Goal: Use online tool/utility

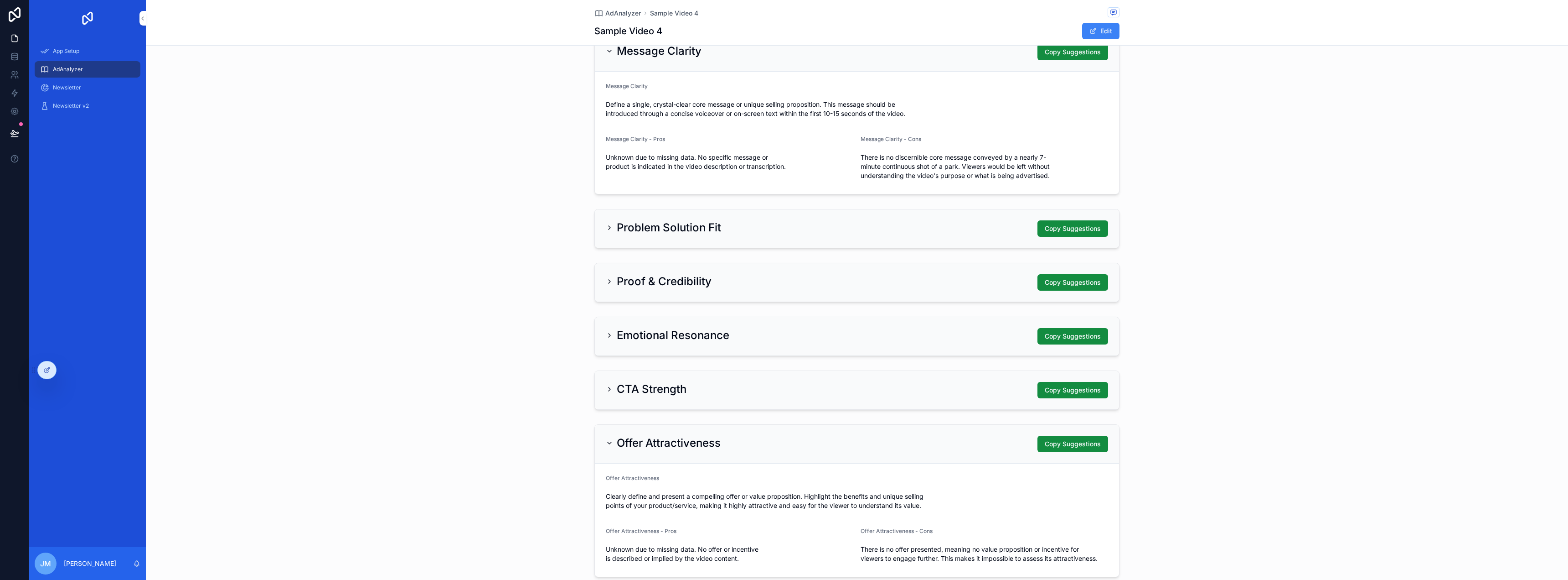
scroll to position [378, 0]
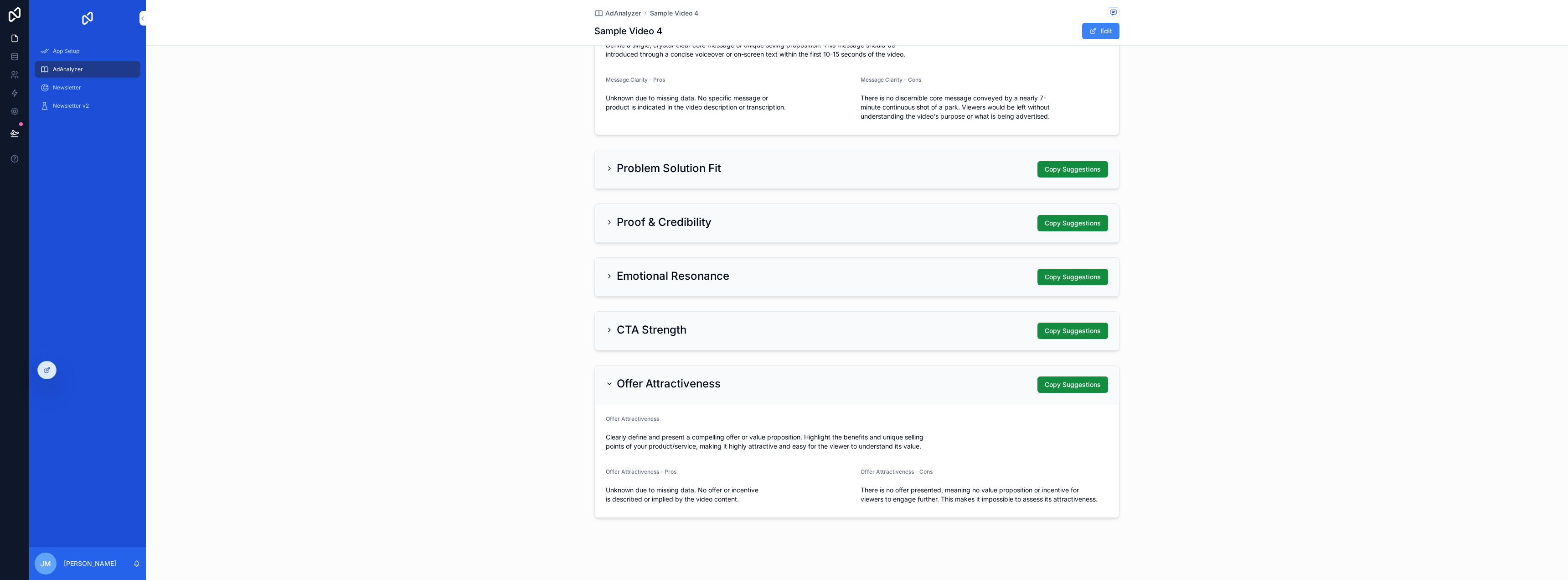
click at [657, 321] on div "CTA Strength Copy Suggestions" at bounding box center [856, 330] width 524 height 38
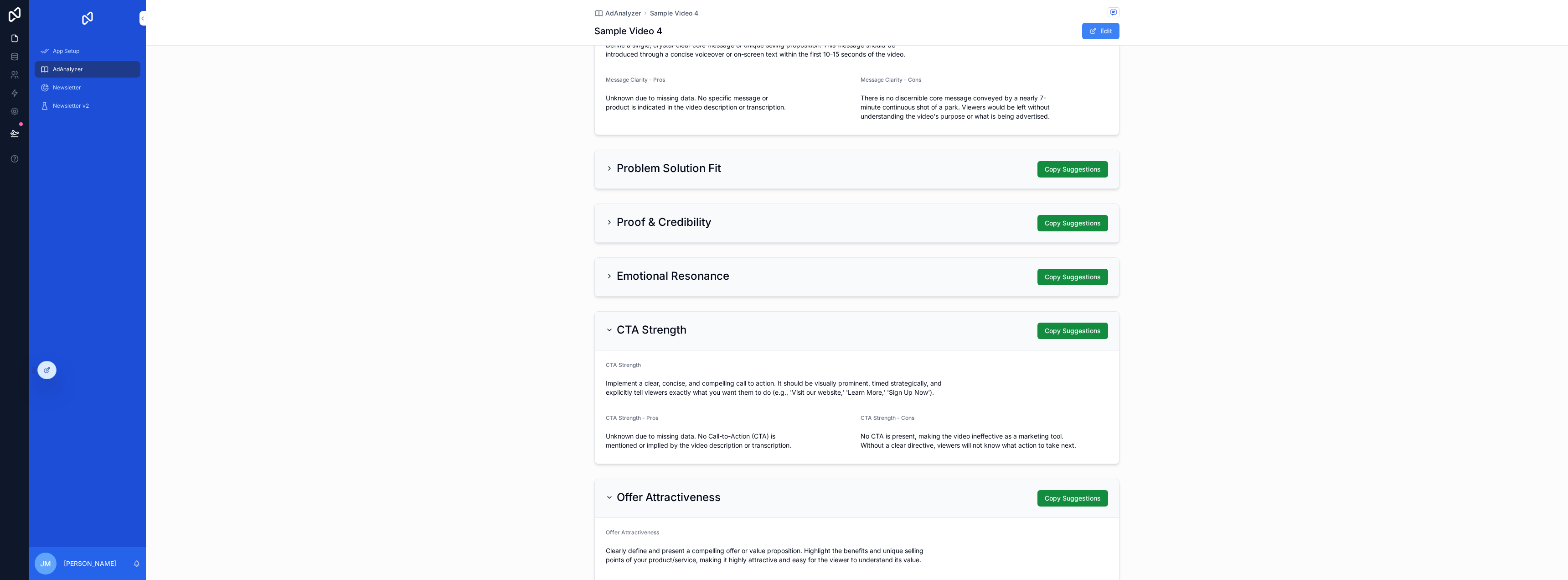
click at [723, 268] on h2 "Emotional Resonance" at bounding box center [673, 275] width 113 height 15
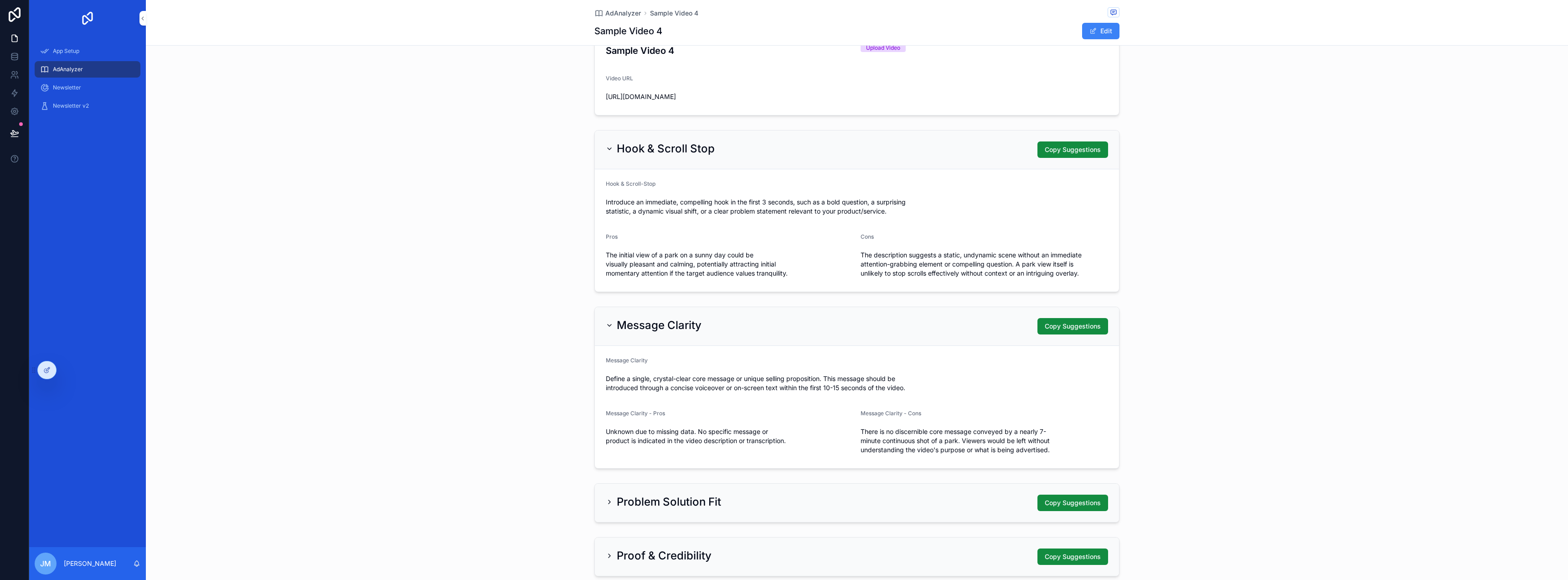
scroll to position [182, 0]
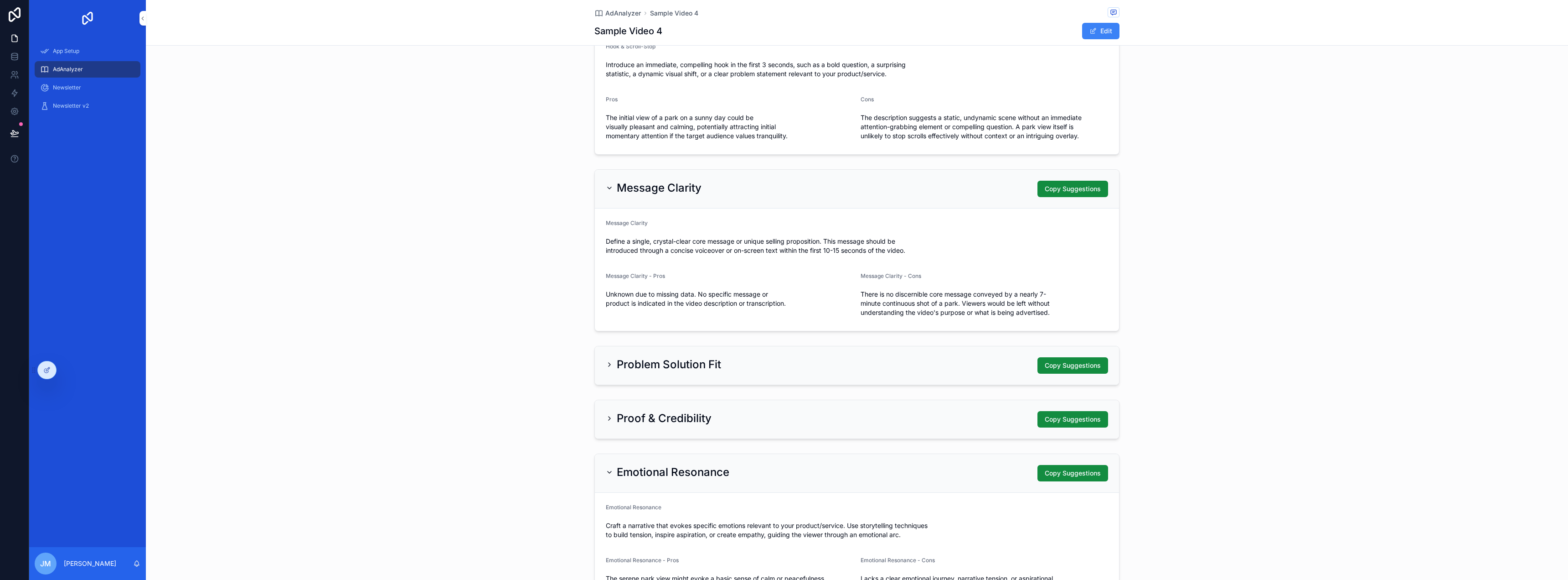
click at [705, 363] on h2 "Problem Solution Fit" at bounding box center [669, 363] width 105 height 15
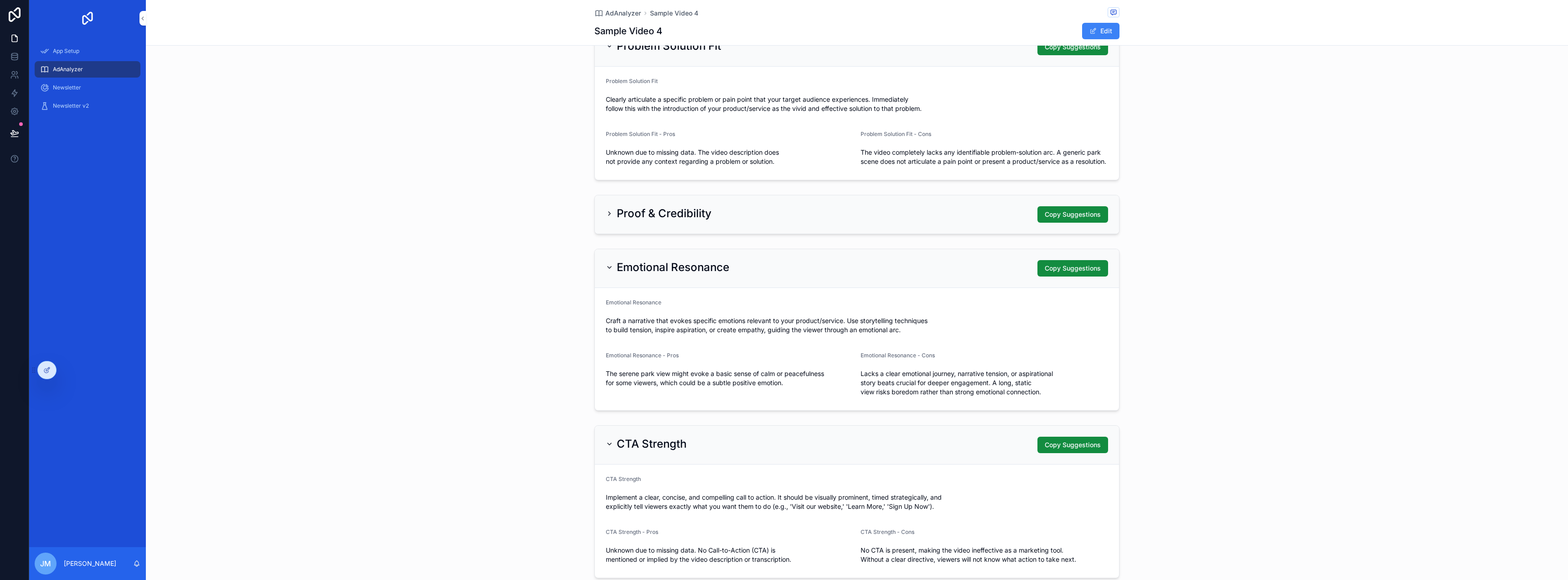
scroll to position [502, 0]
click at [672, 219] on h2 "Proof & Credibility" at bounding box center [664, 212] width 95 height 15
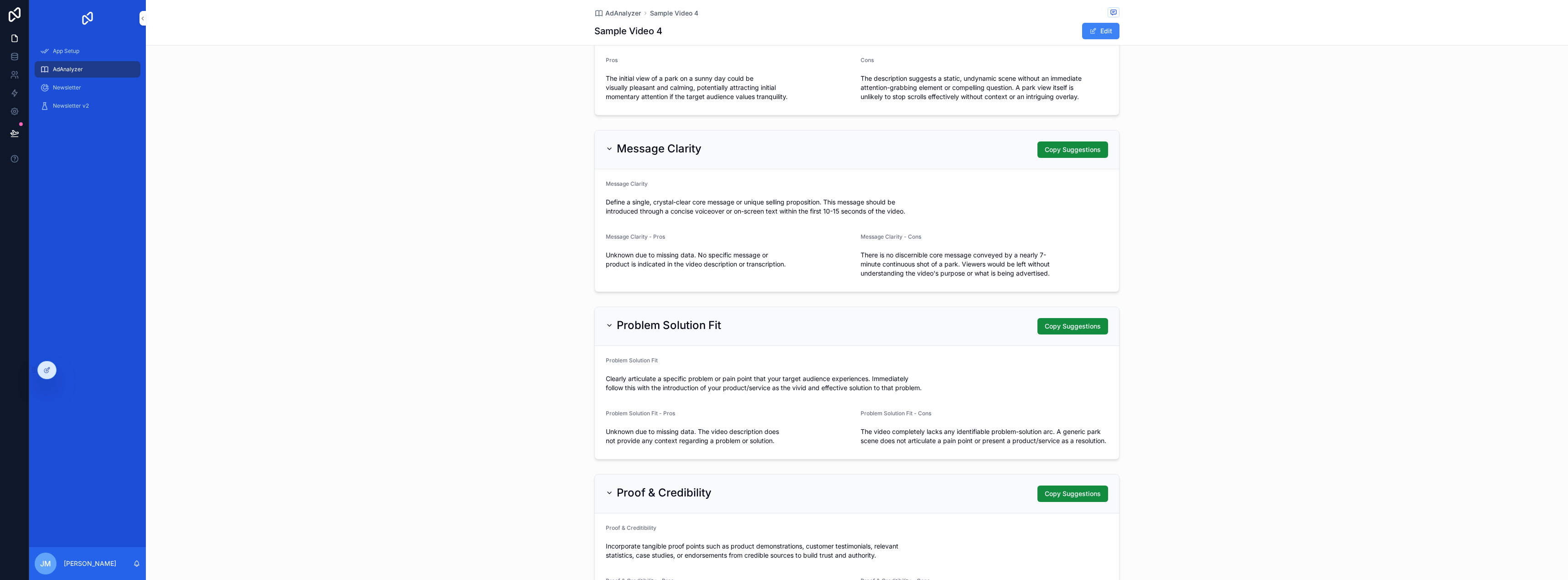
scroll to position [0, 0]
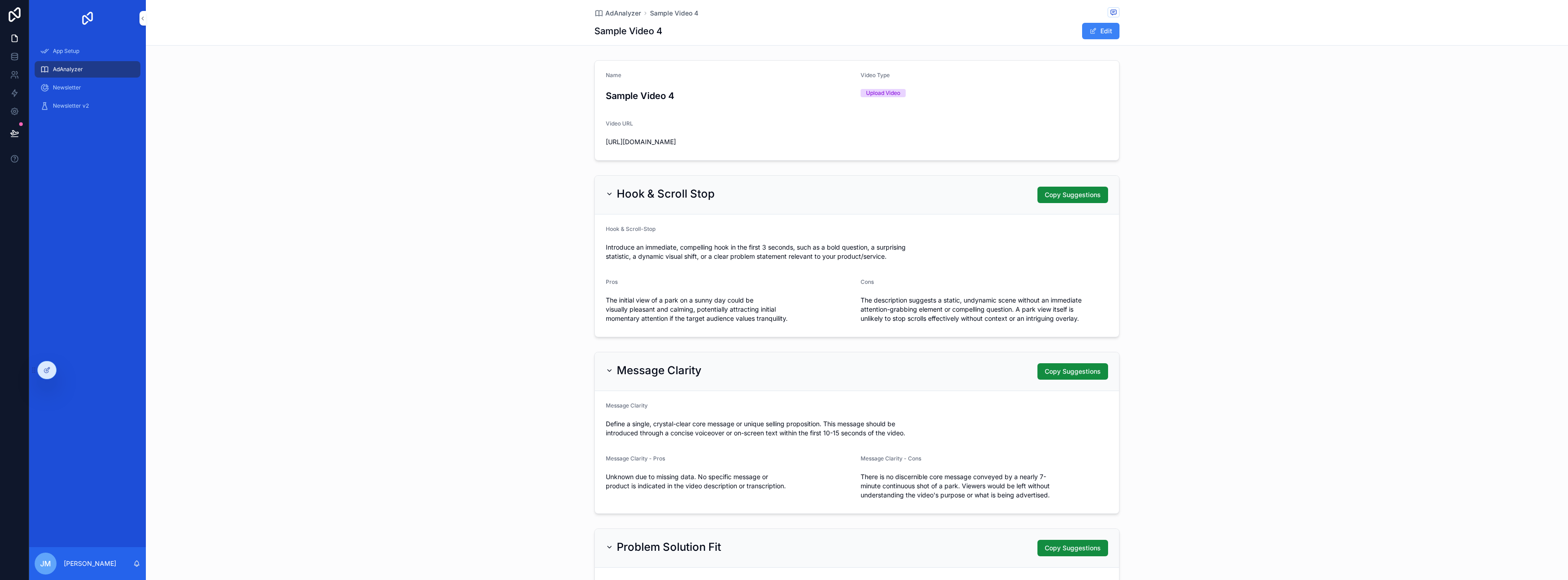
click at [606, 14] on span "AdAnalyzer" at bounding box center [623, 13] width 35 height 9
